Goal: Information Seeking & Learning: Check status

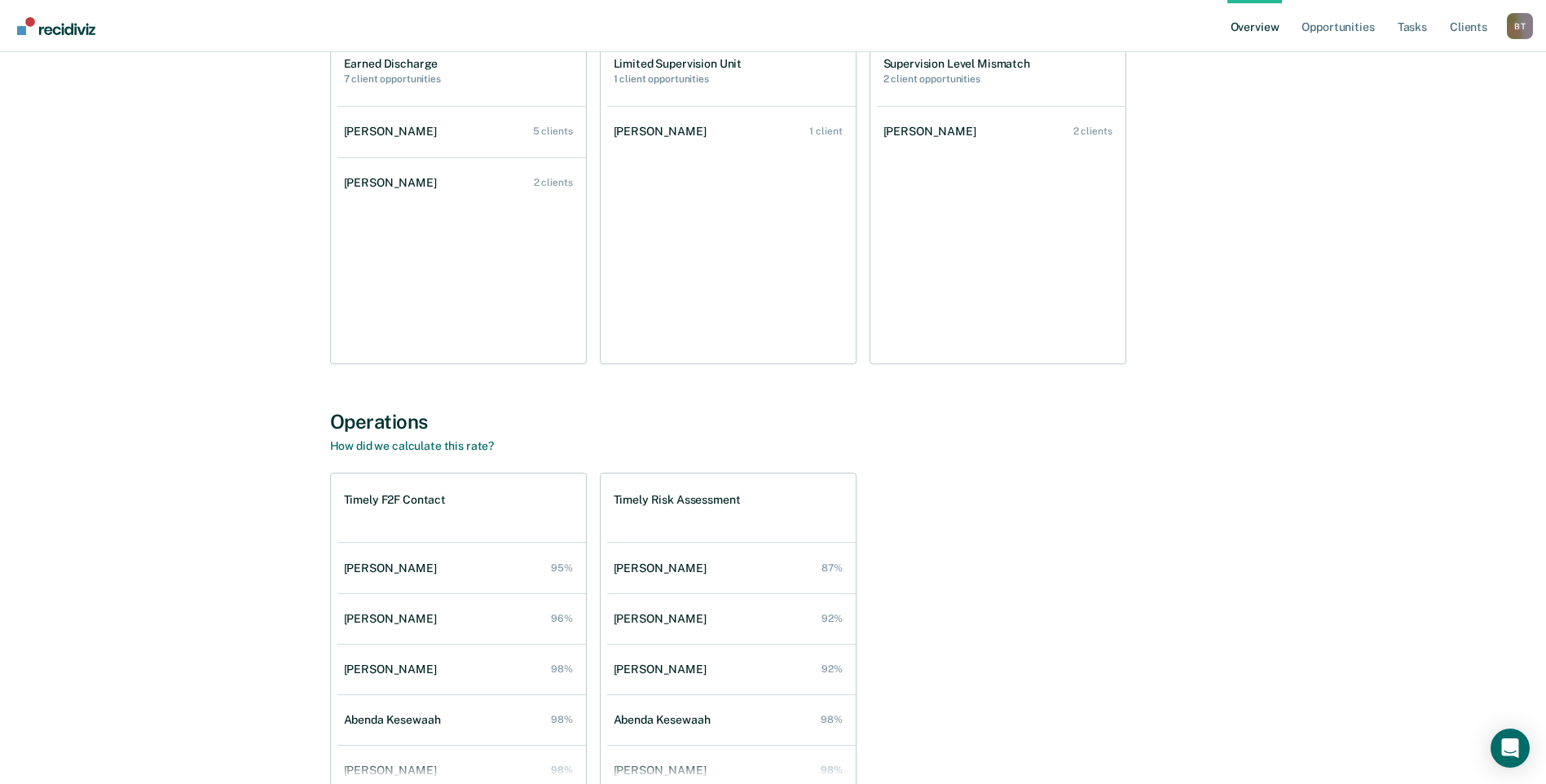
scroll to position [1258, 0]
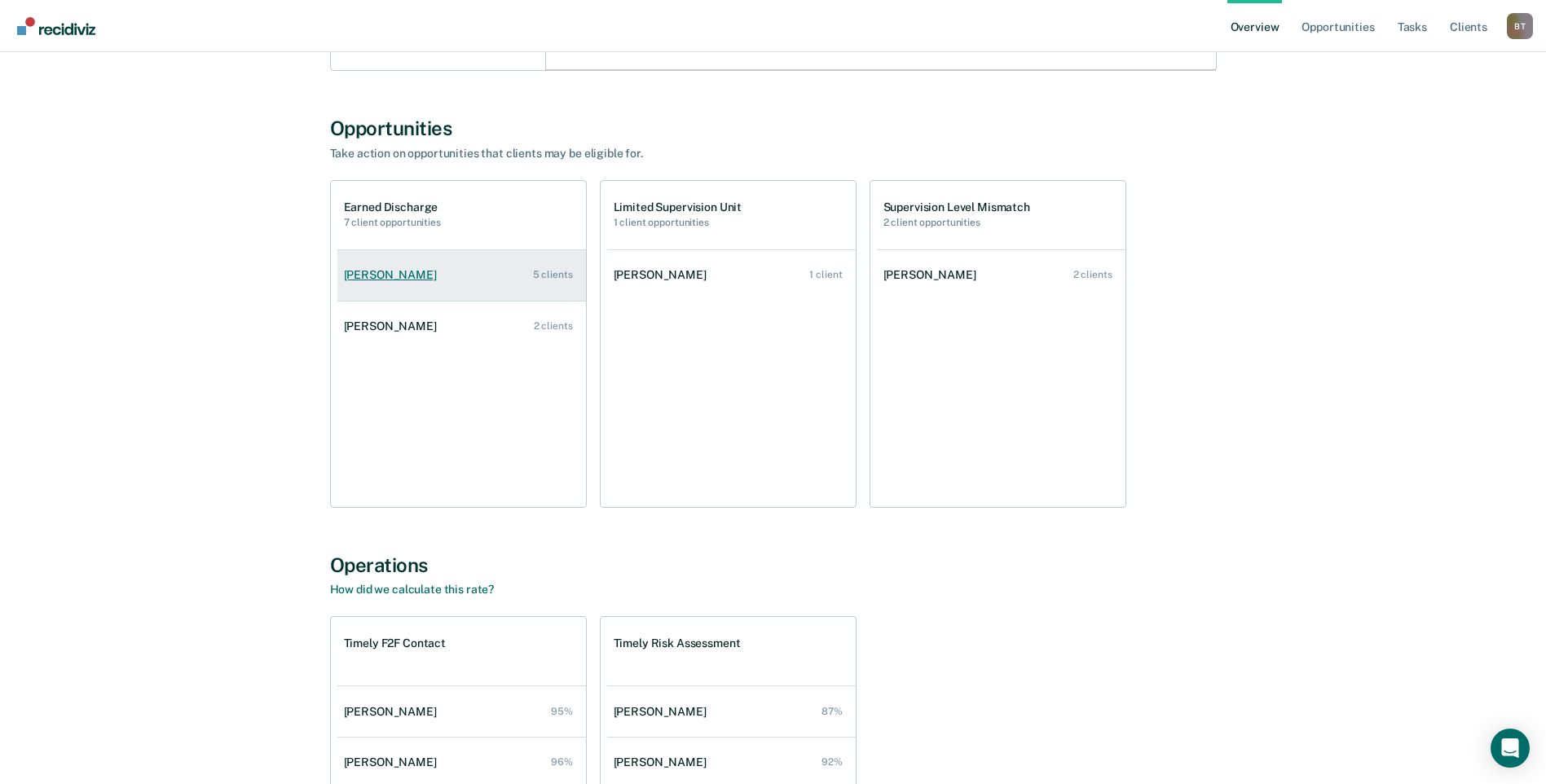
click at [364, 273] on div "[PERSON_NAME]" at bounding box center [393, 274] width 100 height 14
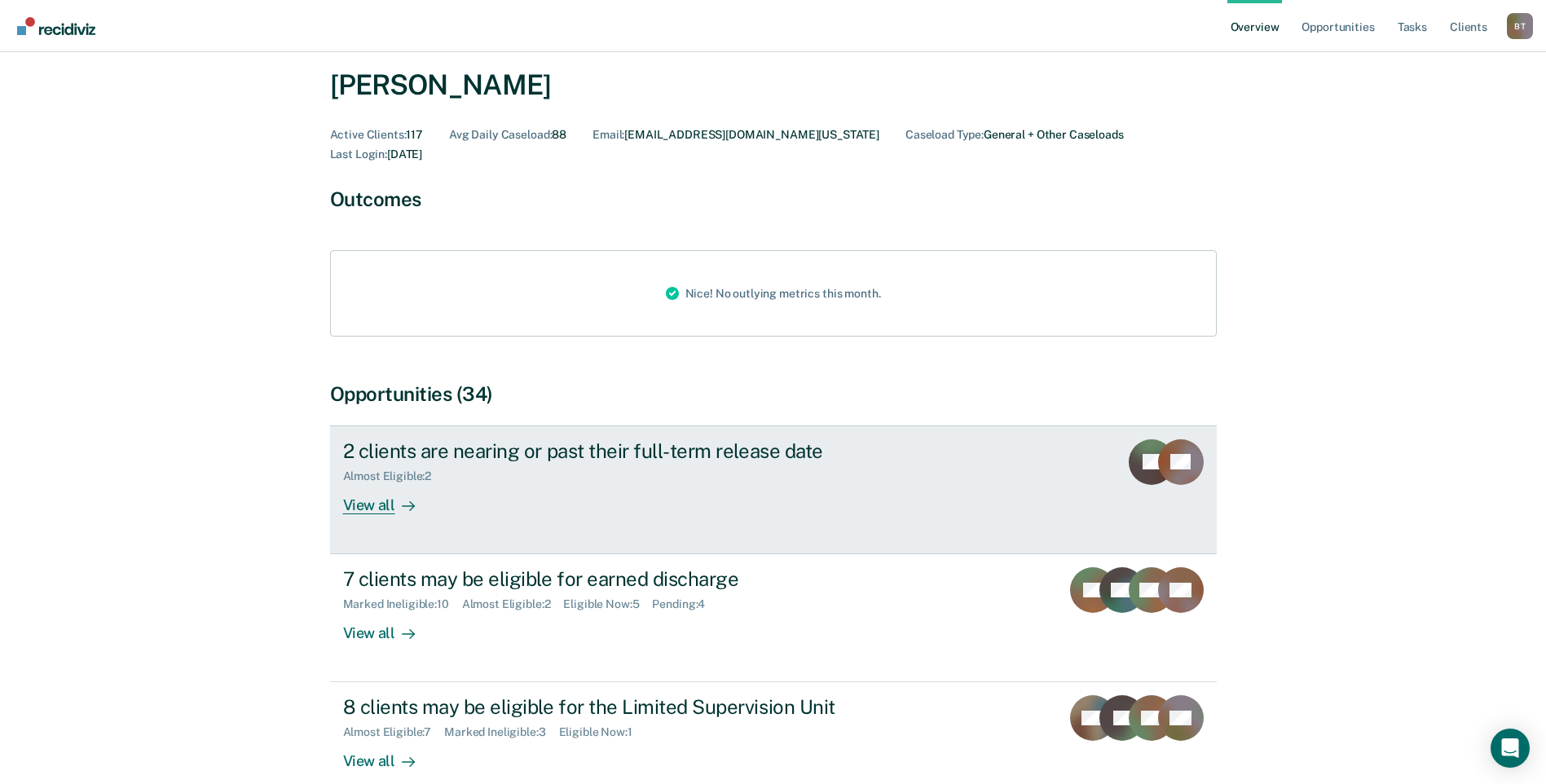
scroll to position [163, 0]
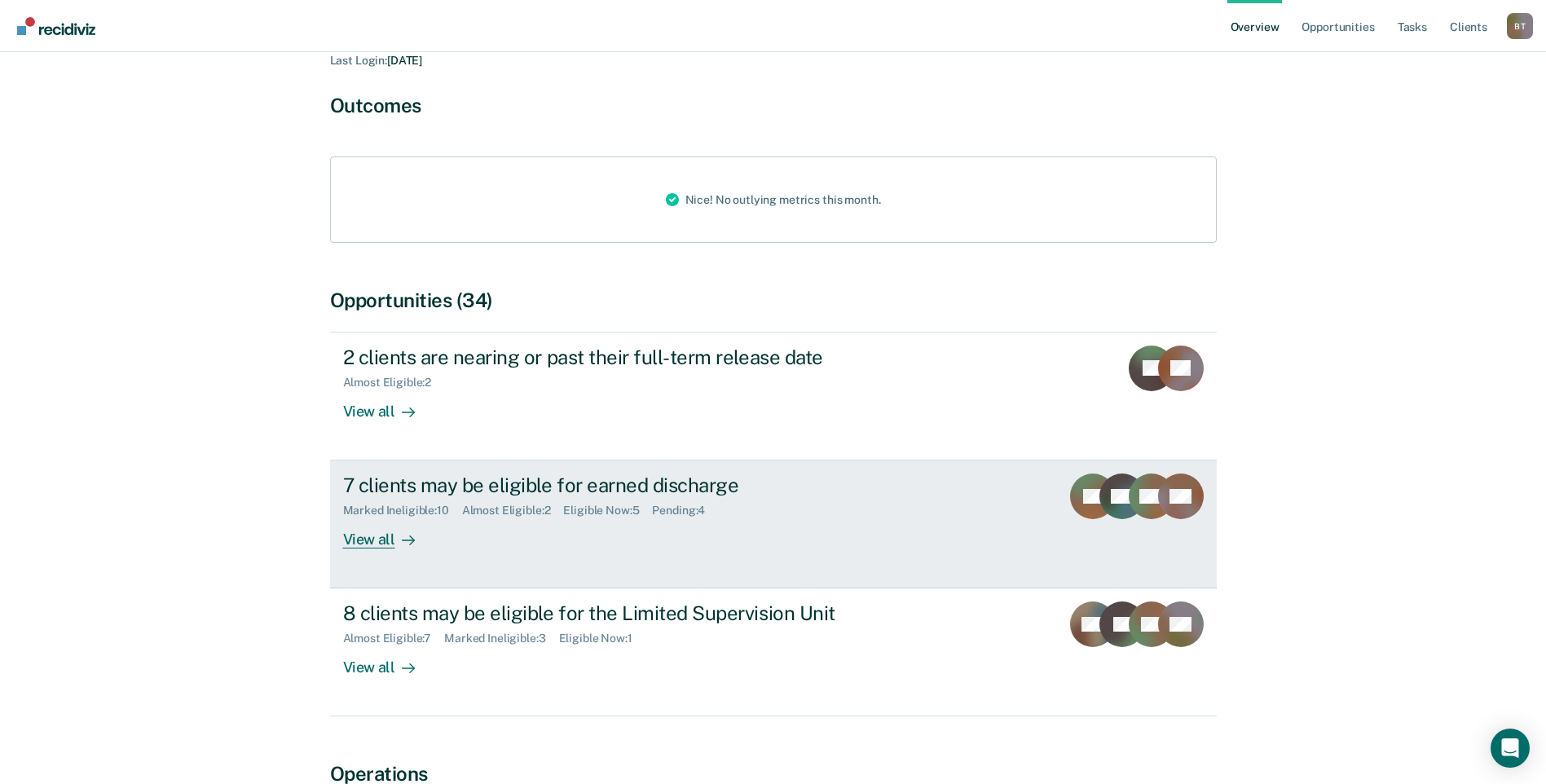
click at [353, 518] on div "View all" at bounding box center [388, 533] width 91 height 31
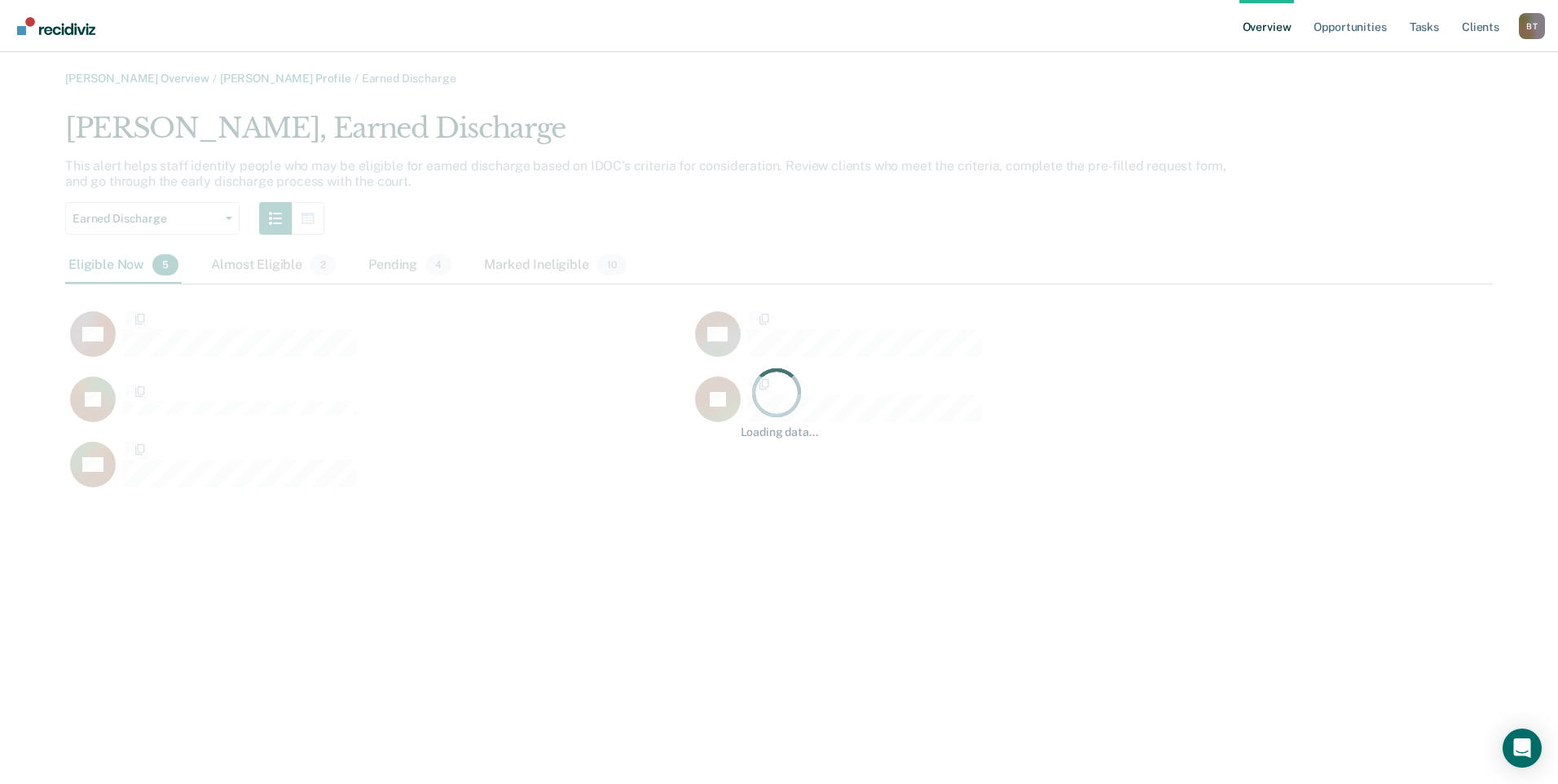
scroll to position [382, 1416]
